Goal: Task Accomplishment & Management: Complete application form

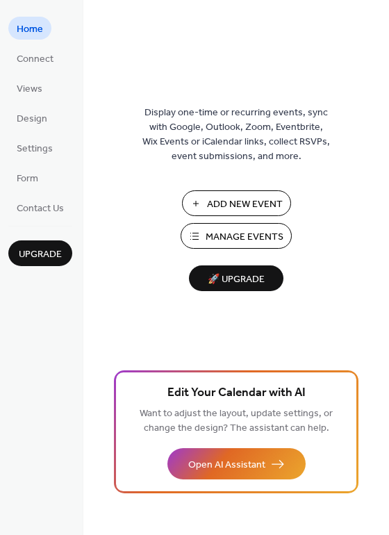
click at [222, 248] on button "Manage Events" at bounding box center [236, 236] width 111 height 26
click at [236, 71] on img at bounding box center [236, 62] width 0 height 35
click at [46, 59] on span "Connect" at bounding box center [35, 59] width 37 height 15
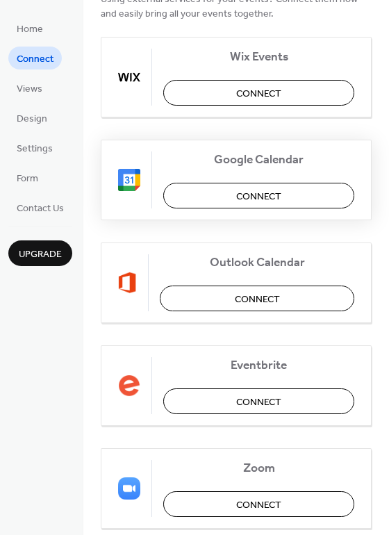
scroll to position [111, 0]
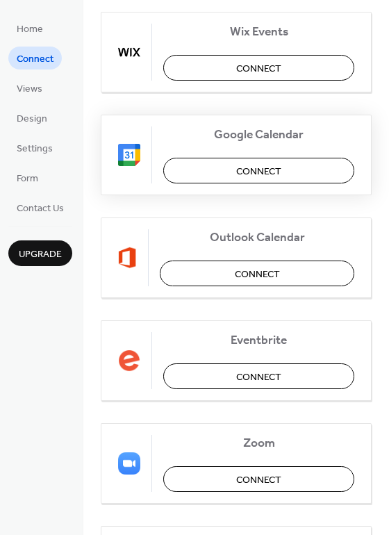
click at [266, 173] on span "Connect" at bounding box center [258, 172] width 45 height 15
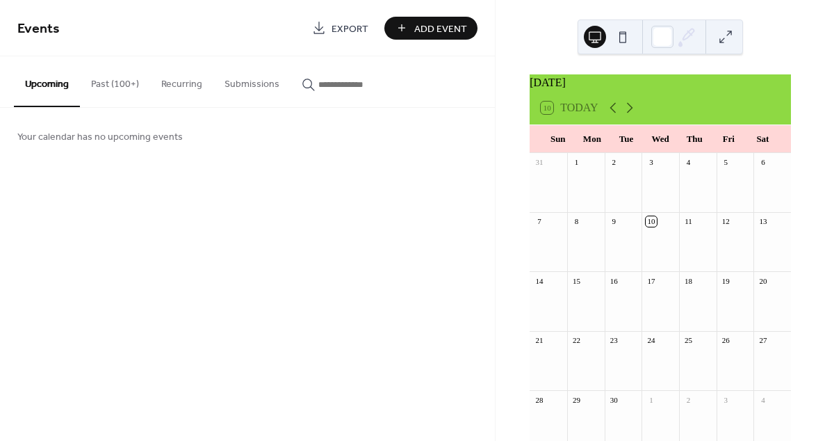
click at [330, 28] on link "Export" at bounding box center [340, 28] width 77 height 23
click at [440, 31] on span "Add Event" at bounding box center [440, 29] width 53 height 15
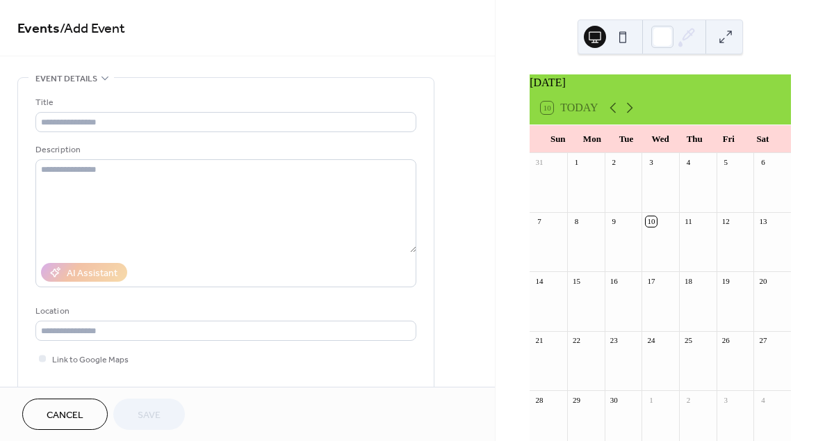
click at [598, 39] on button at bounding box center [595, 37] width 22 height 22
click at [617, 40] on button at bounding box center [623, 37] width 22 height 22
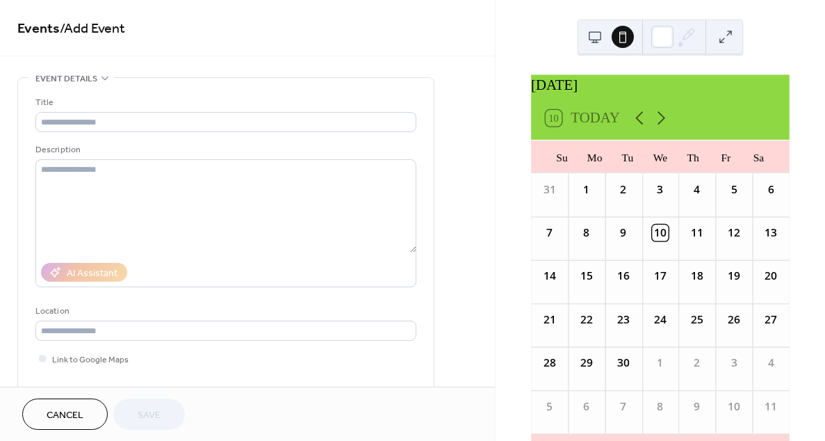
click at [591, 37] on button at bounding box center [595, 37] width 22 height 22
